Goal: Navigation & Orientation: Find specific page/section

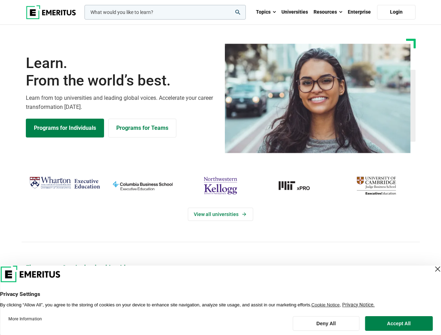
click at [220, 168] on div "View all universities" at bounding box center [220, 208] width 449 height 110
click at [165, 12] on input "woocommerce-product-search-field-0" at bounding box center [164, 12] width 161 height 15
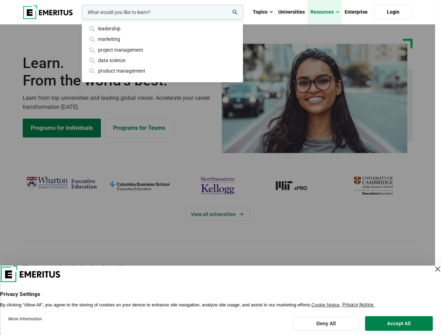
click at [328, 12] on link "Resources" at bounding box center [325, 12] width 34 height 24
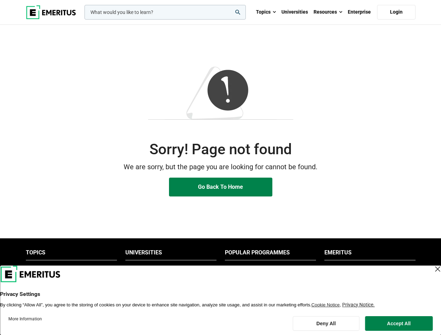
click at [220, 168] on p "We are sorry, but the page you are looking for cannot be found." at bounding box center [221, 167] width 390 height 11
click at [165, 12] on input "woocommerce-product-search-field-0" at bounding box center [164, 12] width 161 height 15
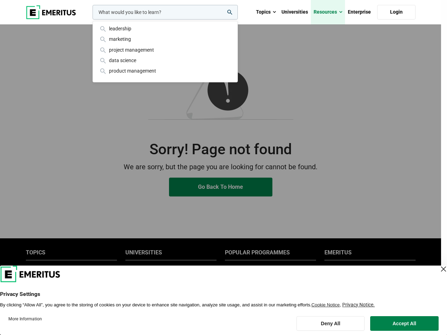
click at [328, 12] on link "Resources" at bounding box center [328, 12] width 34 height 24
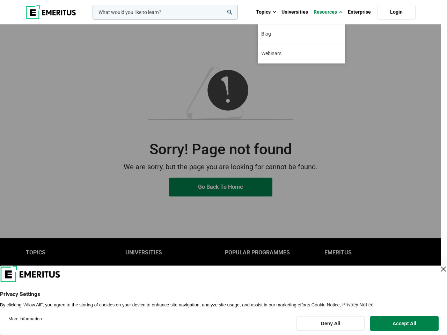
click at [171, 20] on div "leadership marketing project management data science product management" at bounding box center [164, 12] width 147 height 15
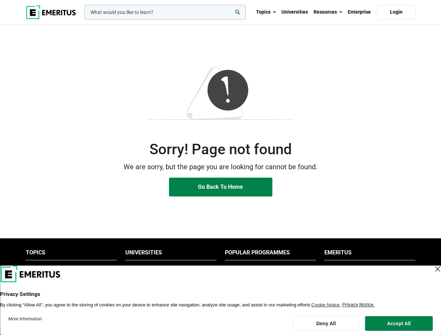
click at [270, 255] on li "Popular Programmes" at bounding box center [270, 254] width 91 height 11
click at [370, 255] on li "Emeritus" at bounding box center [369, 254] width 91 height 11
